Goal: Task Accomplishment & Management: Use online tool/utility

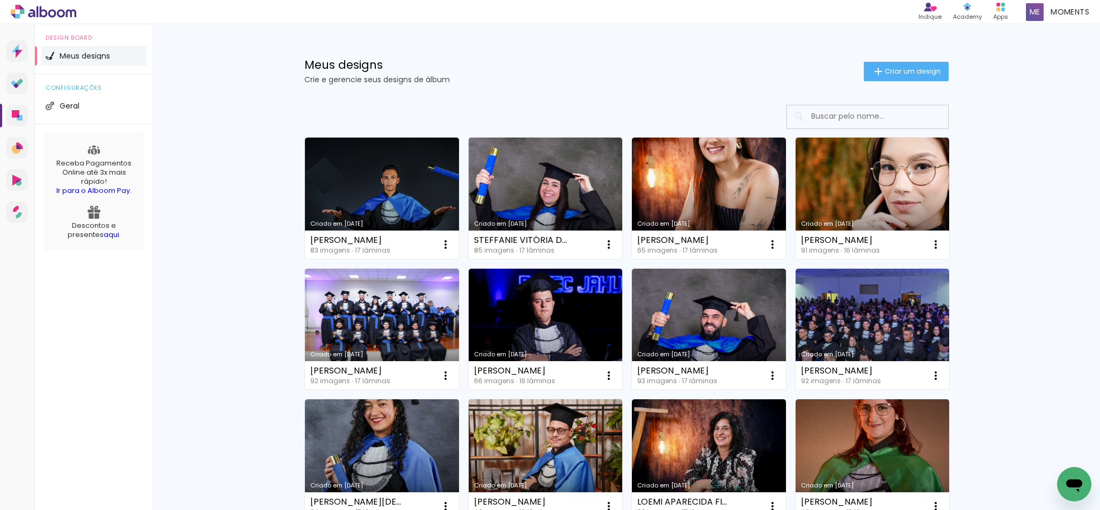
click at [389, 158] on link "Criado em [DATE]" at bounding box center [382, 197] width 154 height 121
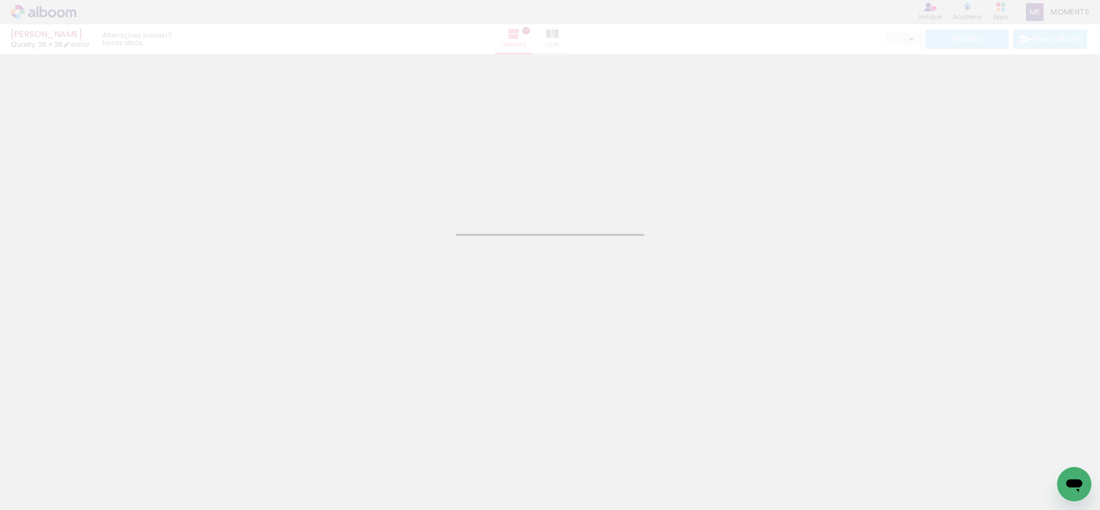
click at [393, 180] on div "Confirmar Cancelar" at bounding box center [550, 203] width 1100 height 406
